Goal: Register for event/course

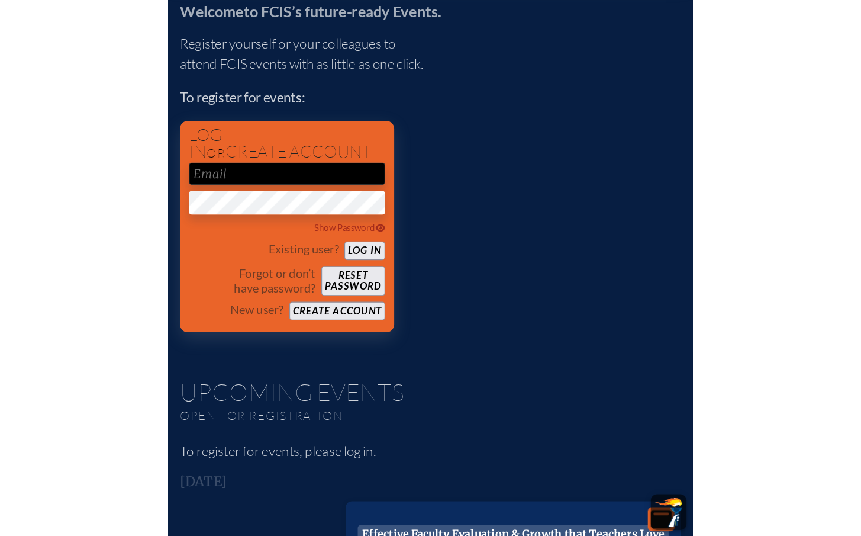
scroll to position [404, 0]
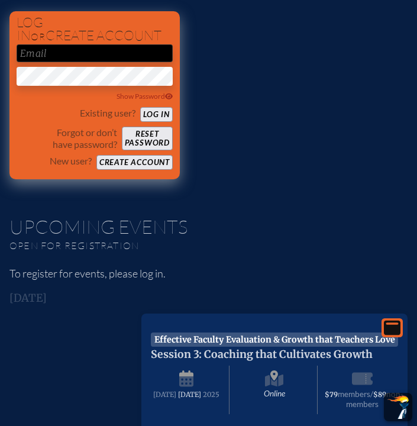
type input "[EMAIL_ADDRESS][DOMAIN_NAME]"
click at [141, 120] on button "Log in" at bounding box center [156, 114] width 33 height 15
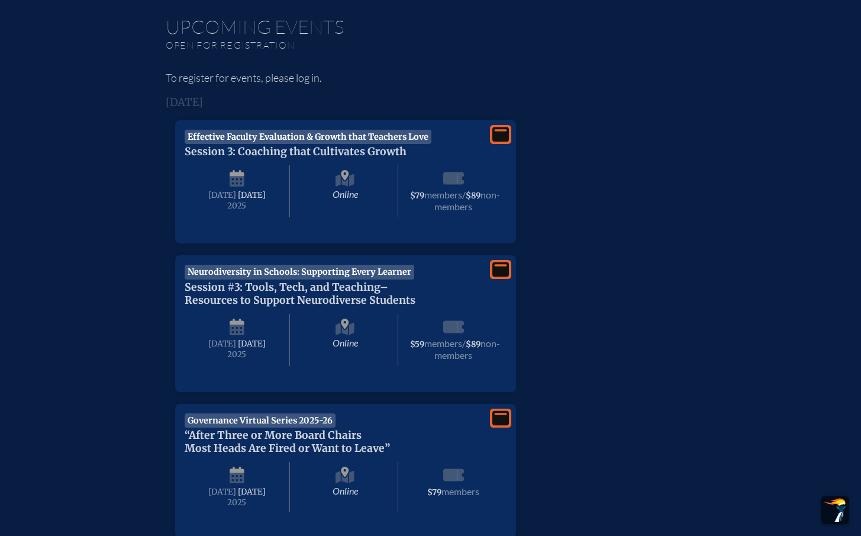
scroll to position [353, 0]
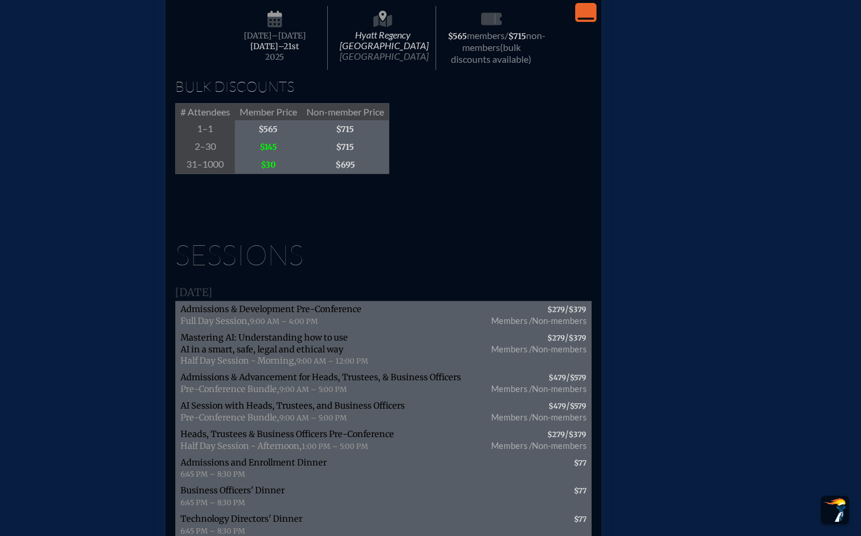
scroll to position [903, 0]
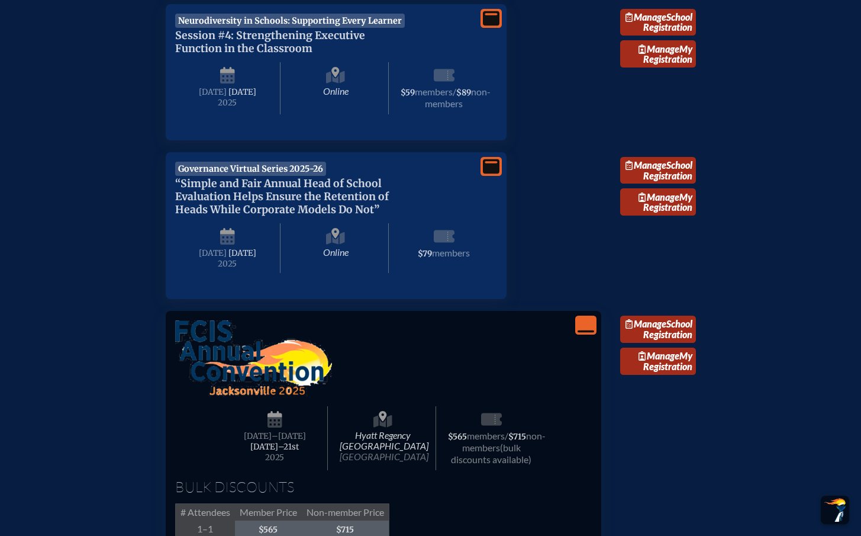
click at [589, 333] on icon "View Less" at bounding box center [586, 325] width 17 height 17
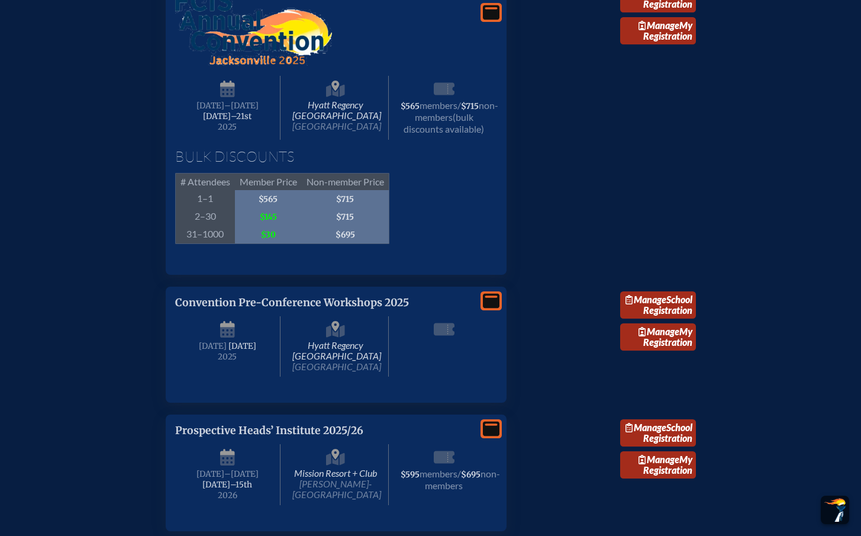
scroll to position [1248, 0]
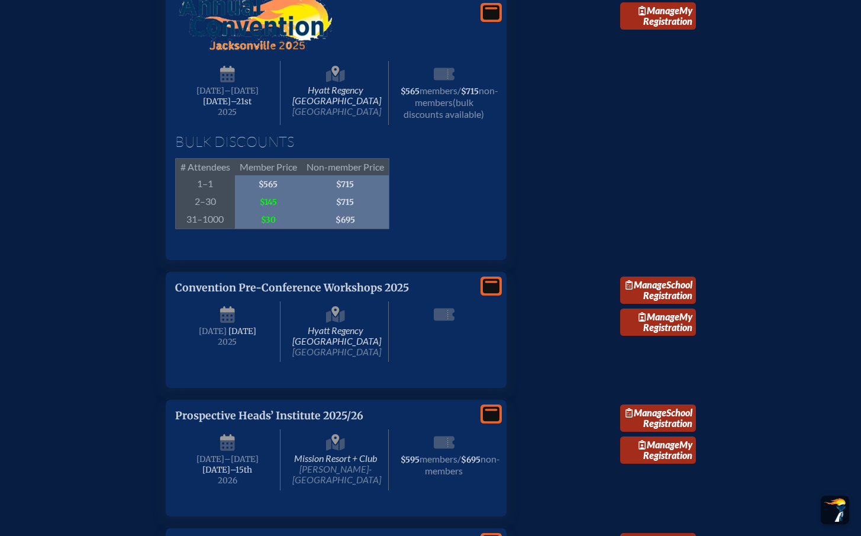
click at [433, 229] on div "Bulk Discounts # Attendees Member Price Non-member Price 1–1 $565 $715 2–30 $14…" at bounding box center [336, 181] width 322 height 95
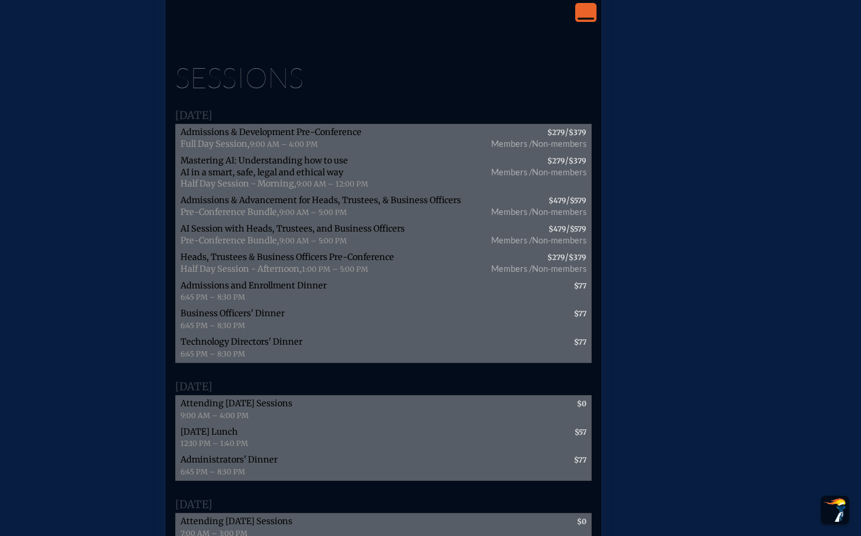
scroll to position [1223, 0]
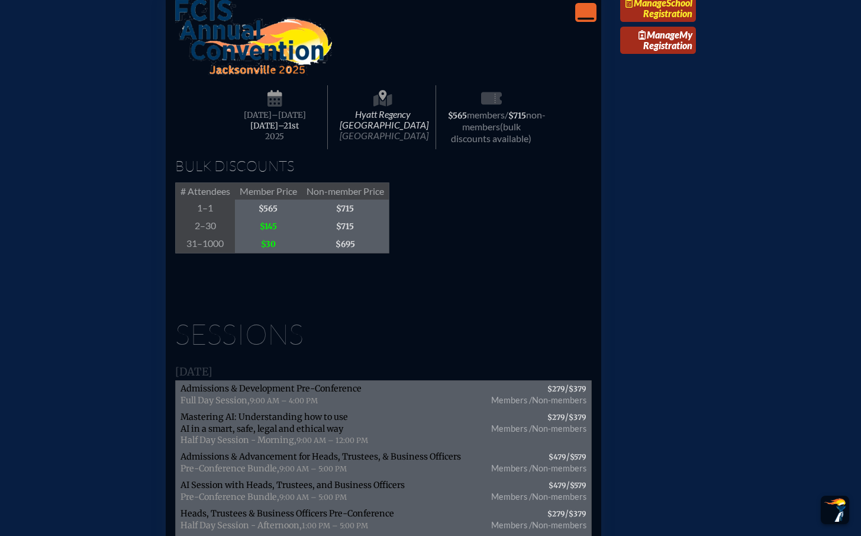
click at [639, 22] on link "Manage School Registration" at bounding box center [658, 8] width 76 height 27
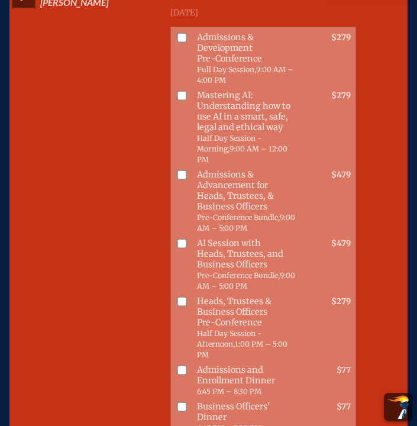
scroll to position [51793, 0]
